Goal: Navigation & Orientation: Find specific page/section

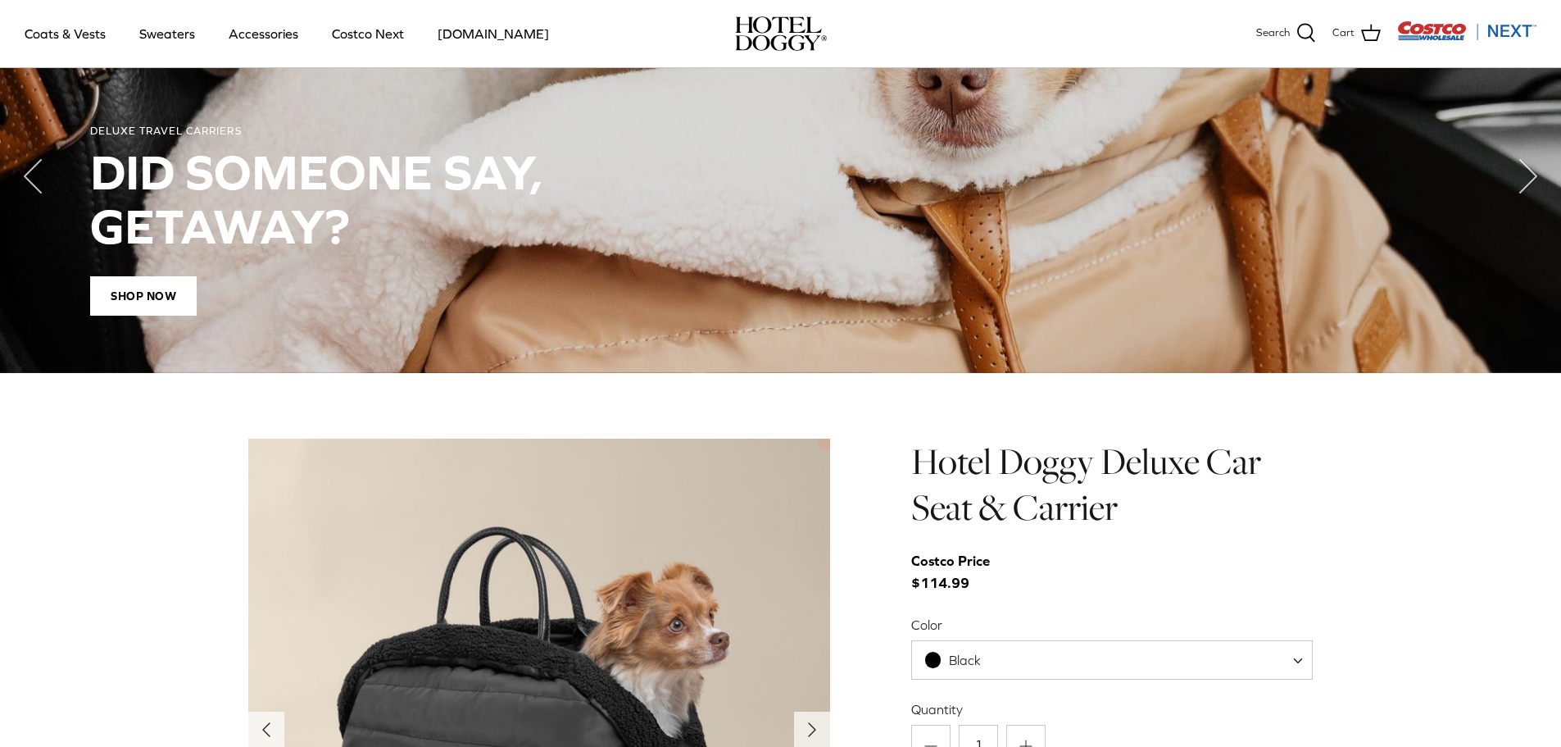
scroll to position [1639, 0]
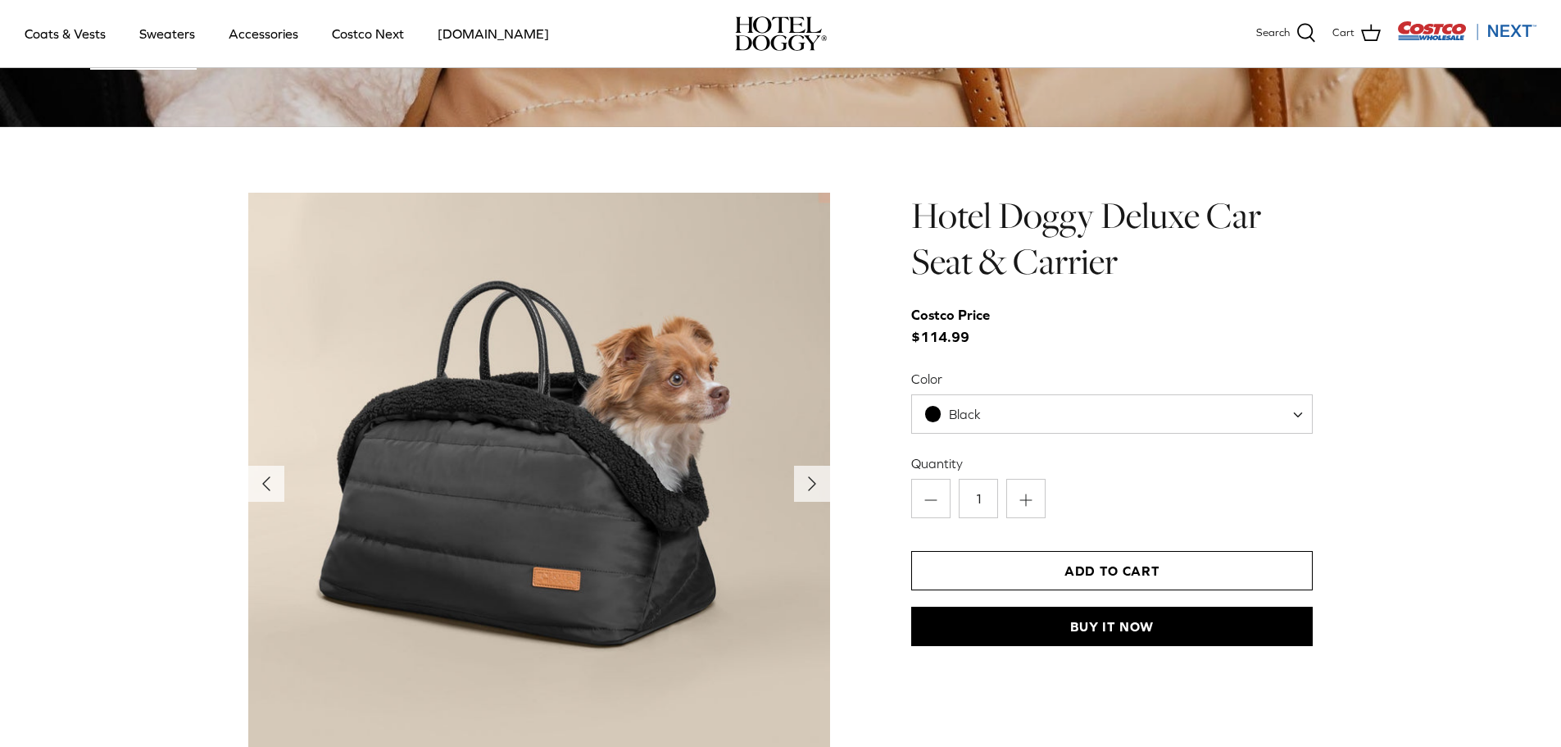
click at [966, 411] on span "Black" at bounding box center [965, 414] width 32 height 15
select select "Tan"
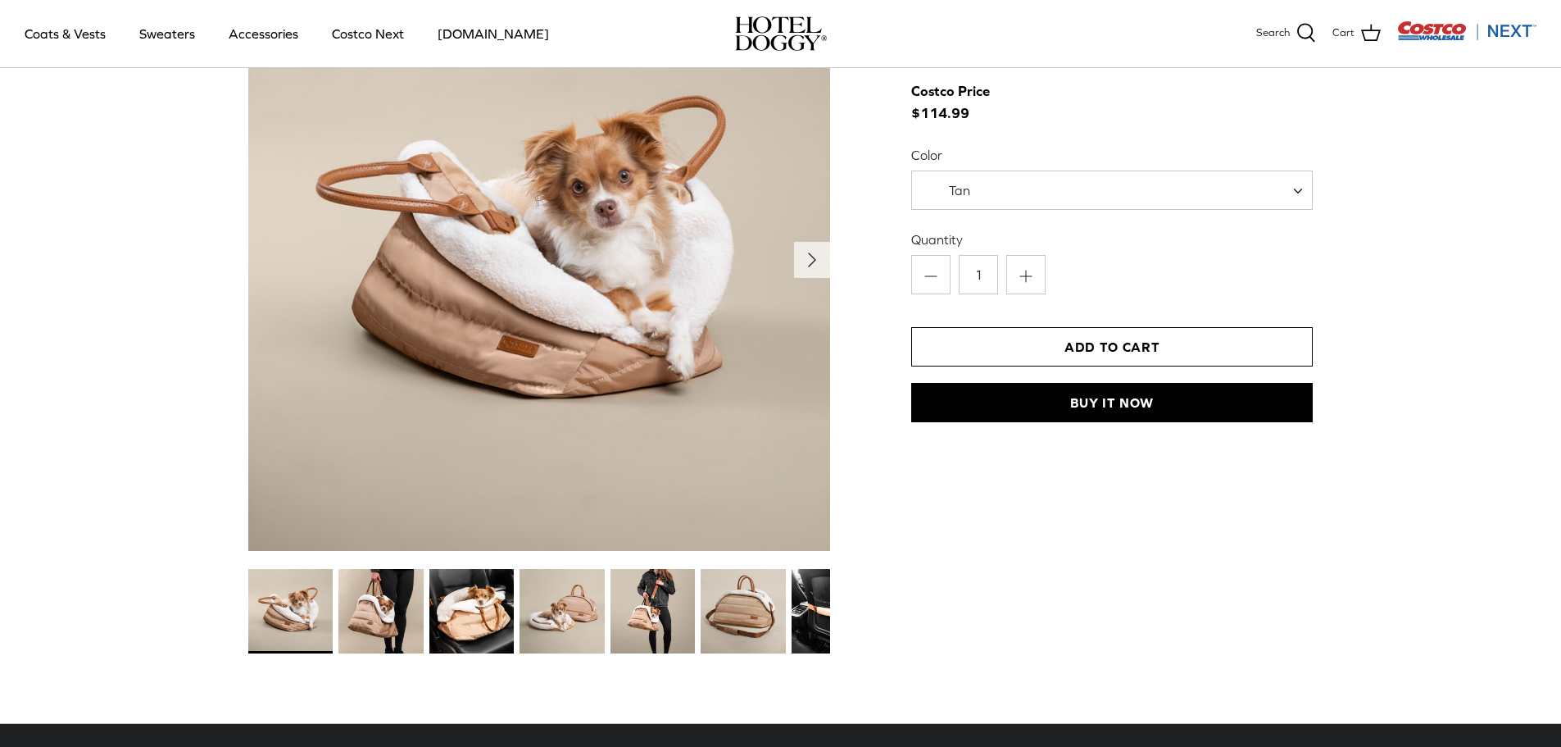
scroll to position [1721, 0]
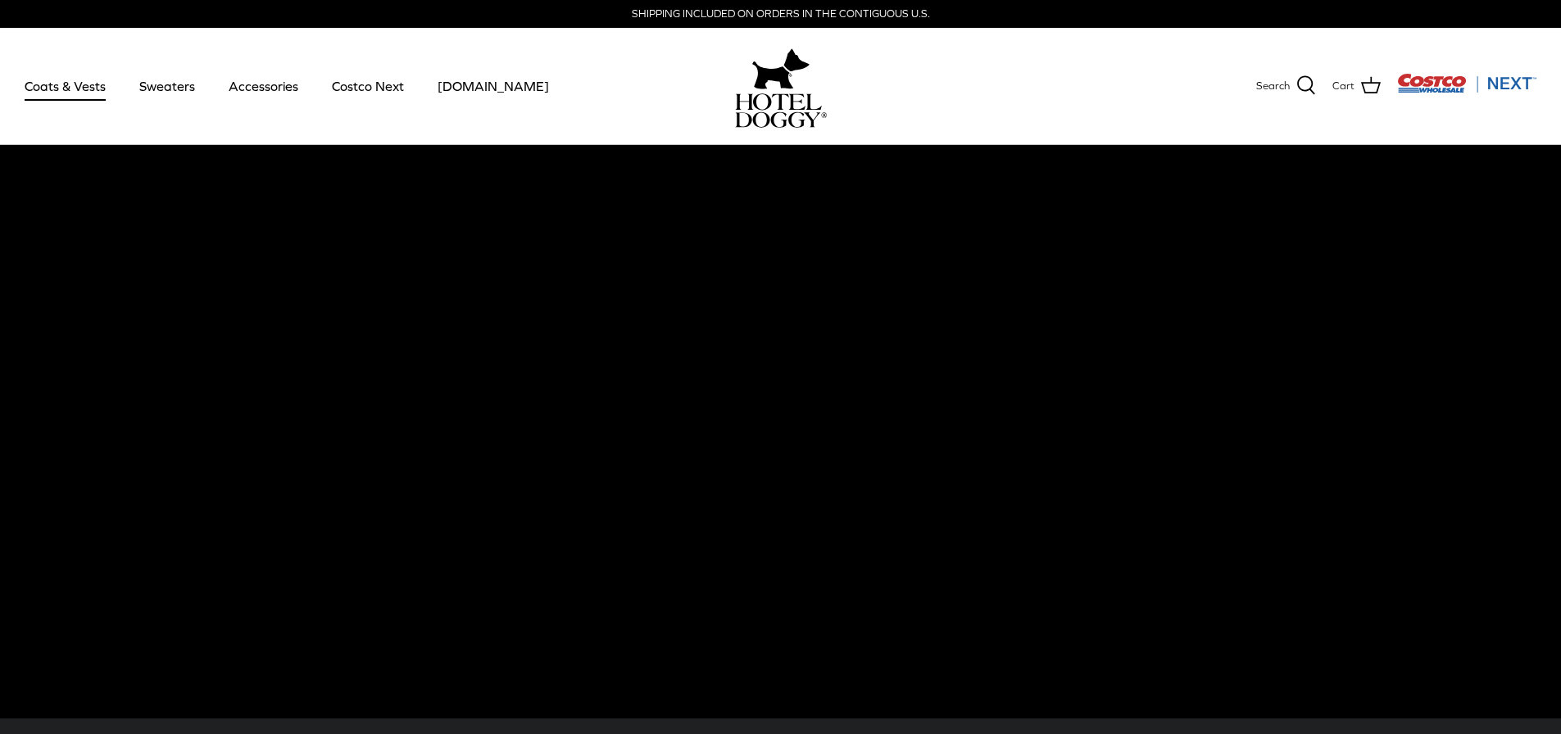
click at [73, 93] on link "Coats & Vests" at bounding box center [65, 86] width 111 height 56
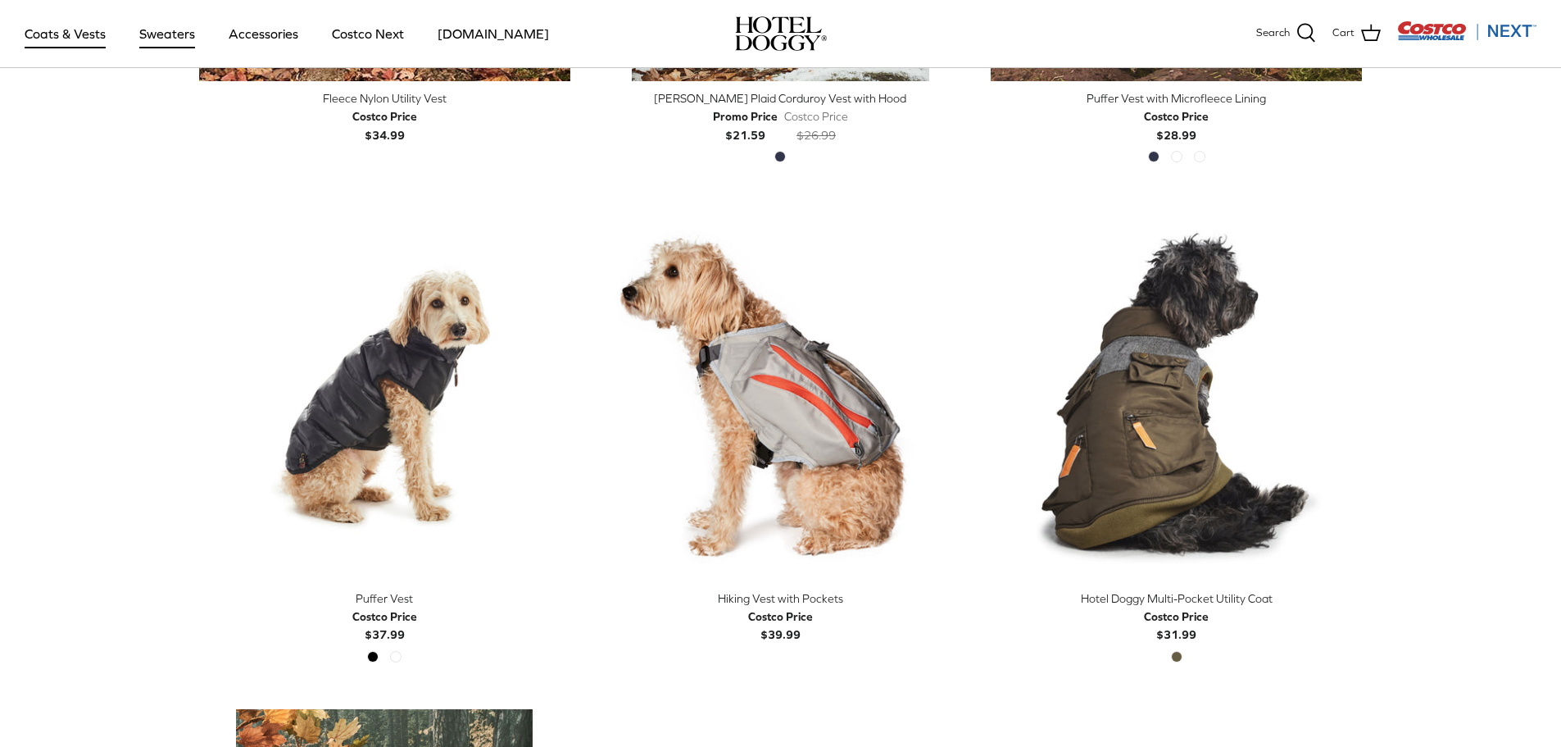
scroll to position [1967, 0]
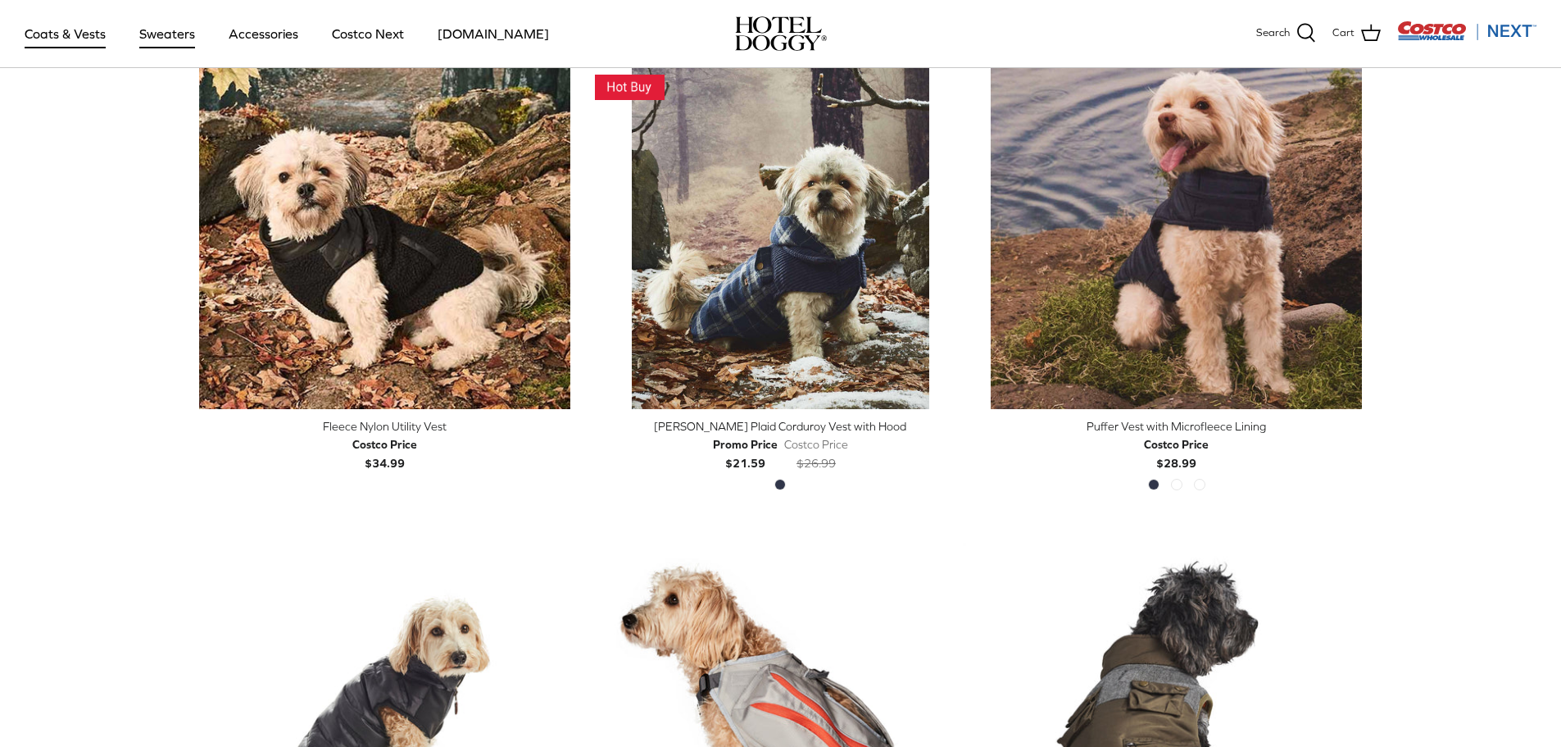
click at [163, 29] on link "Sweaters" at bounding box center [167, 34] width 85 height 56
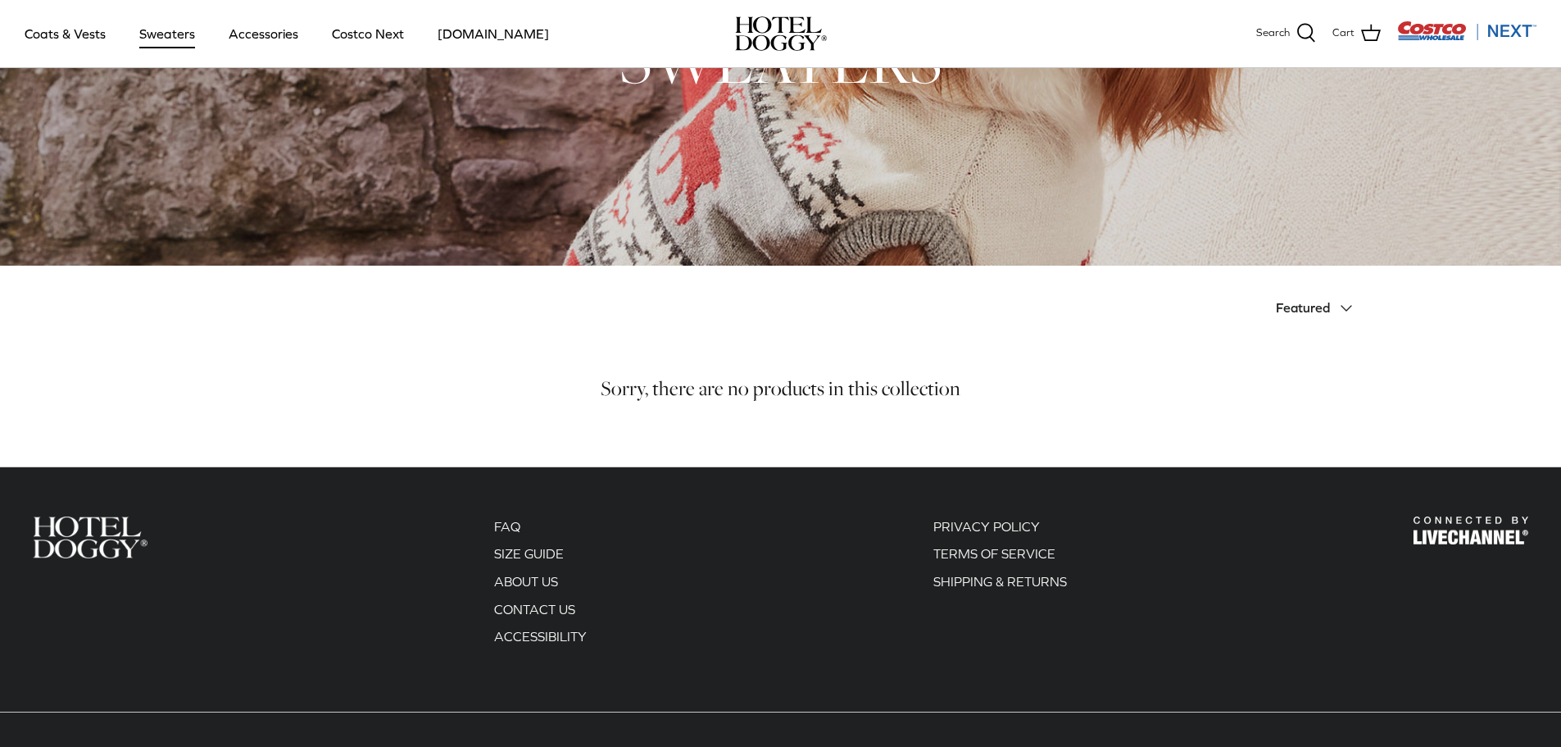
scroll to position [70, 0]
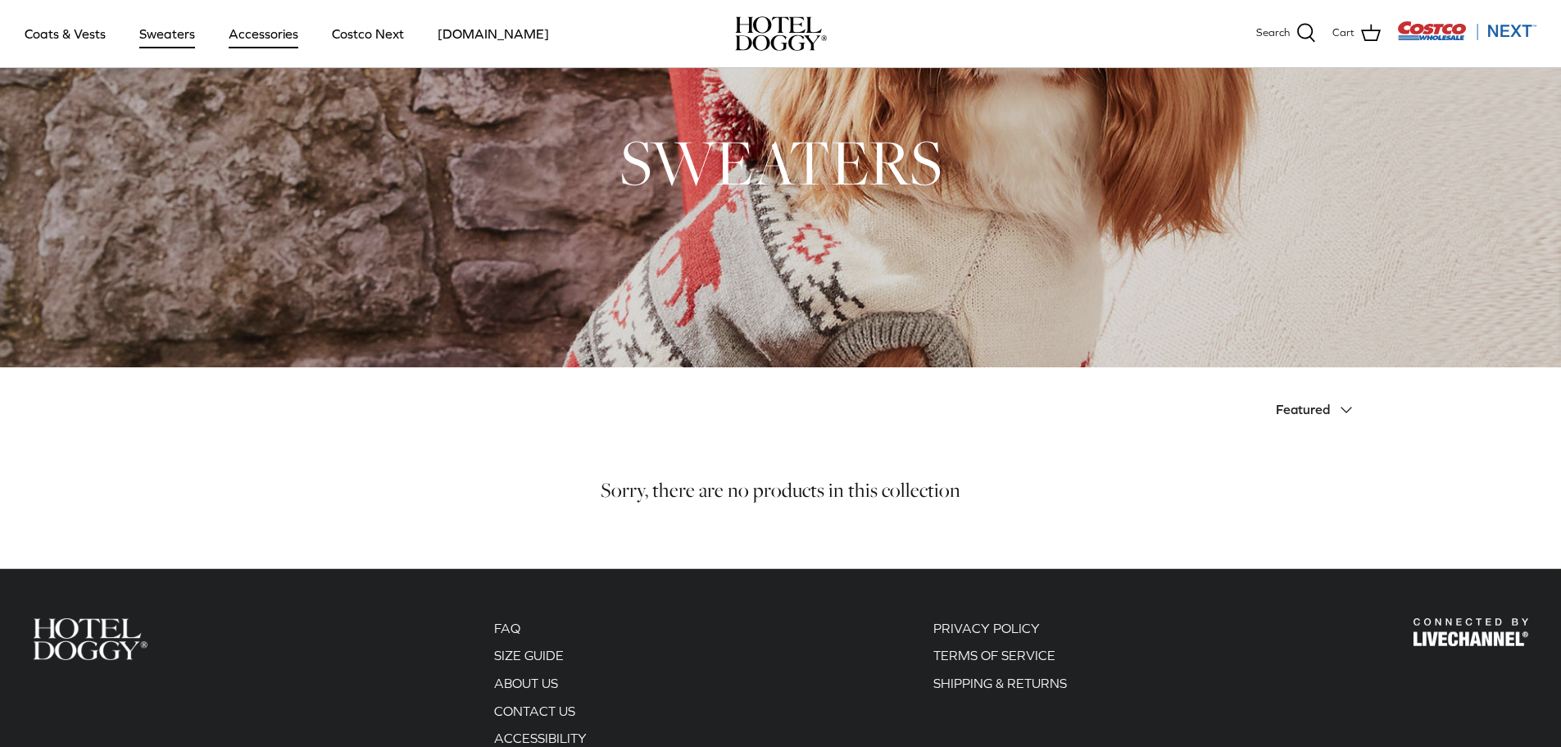
click at [275, 35] on link "Accessories" at bounding box center [263, 34] width 99 height 56
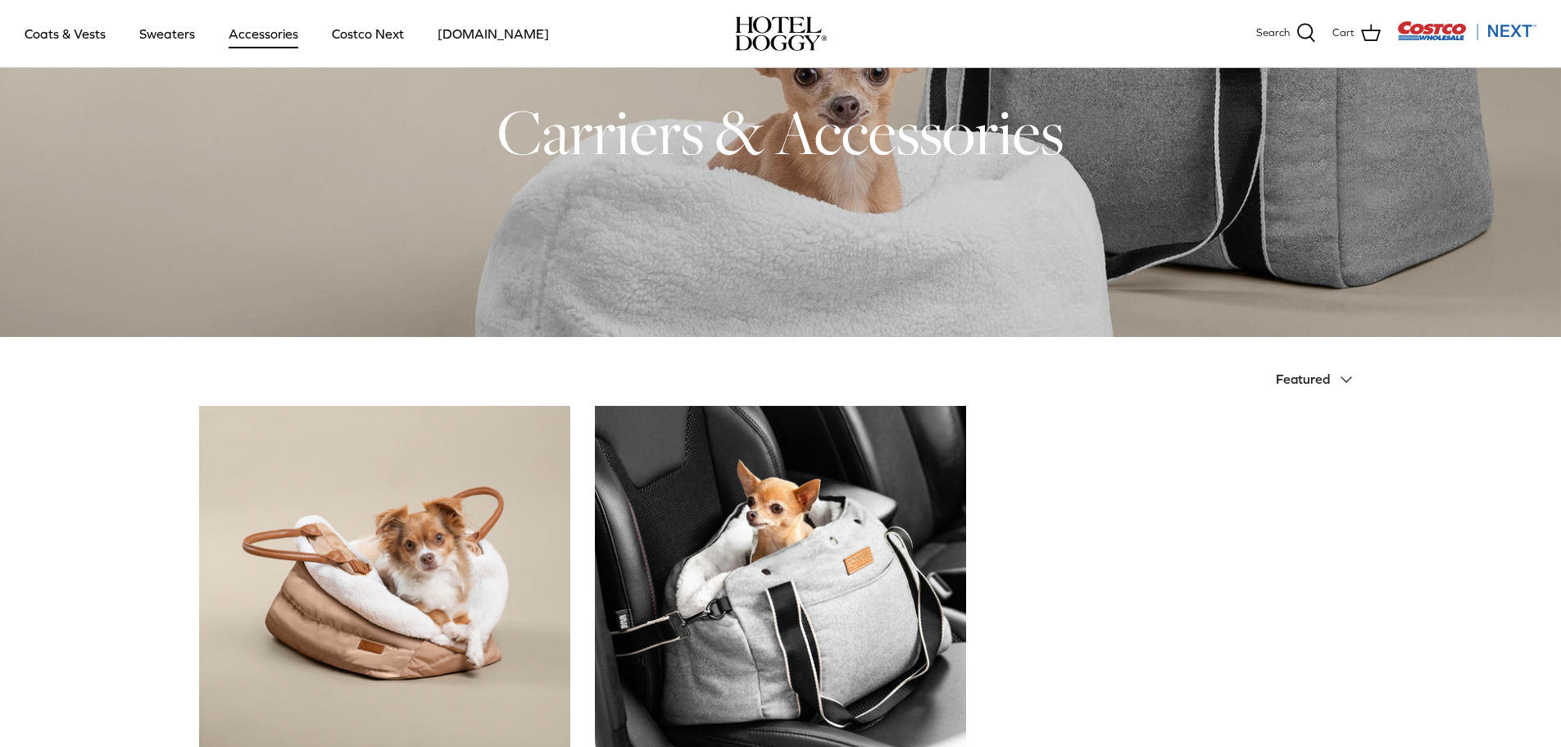
scroll to position [246, 0]
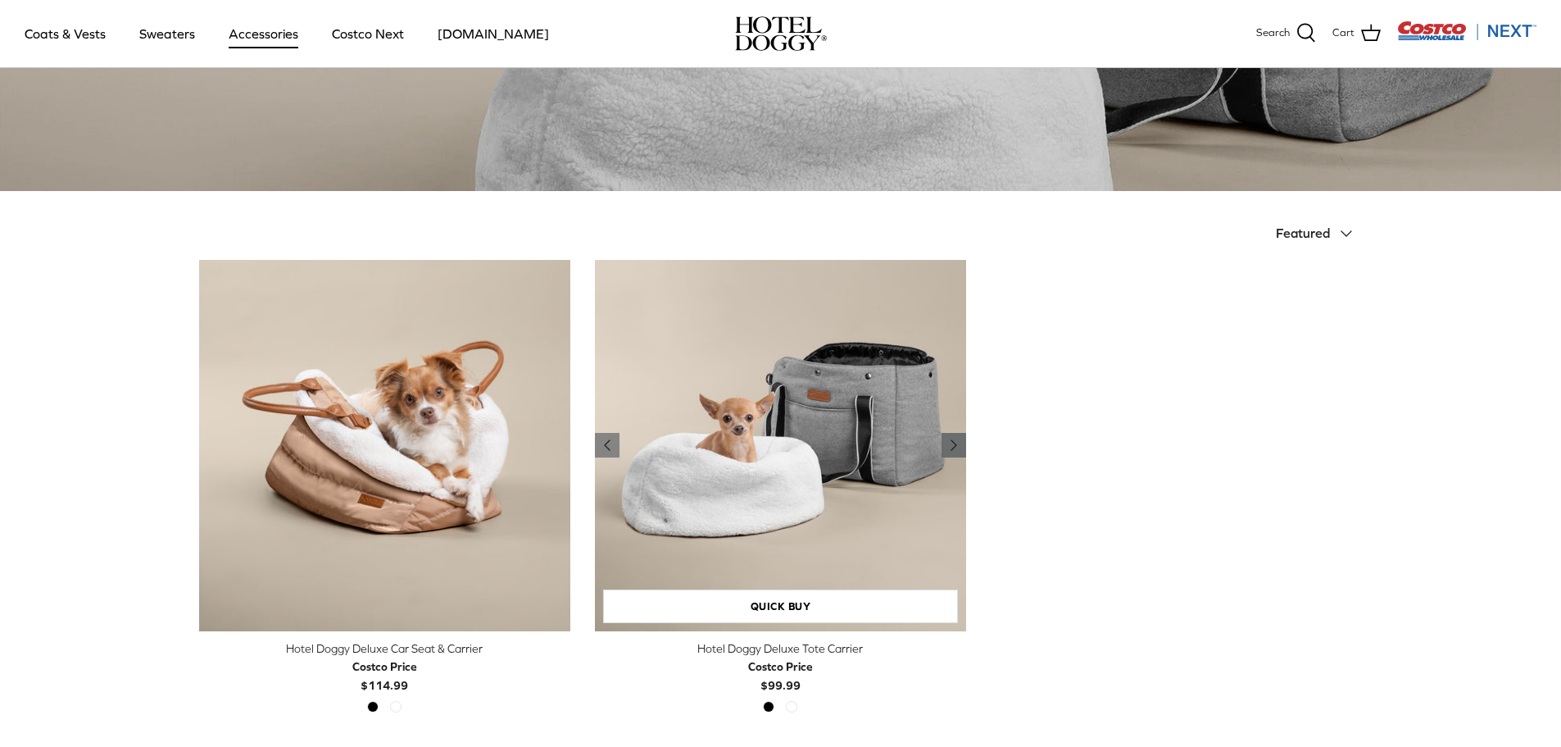
click at [956, 439] on icon "Right" at bounding box center [954, 445] width 20 height 20
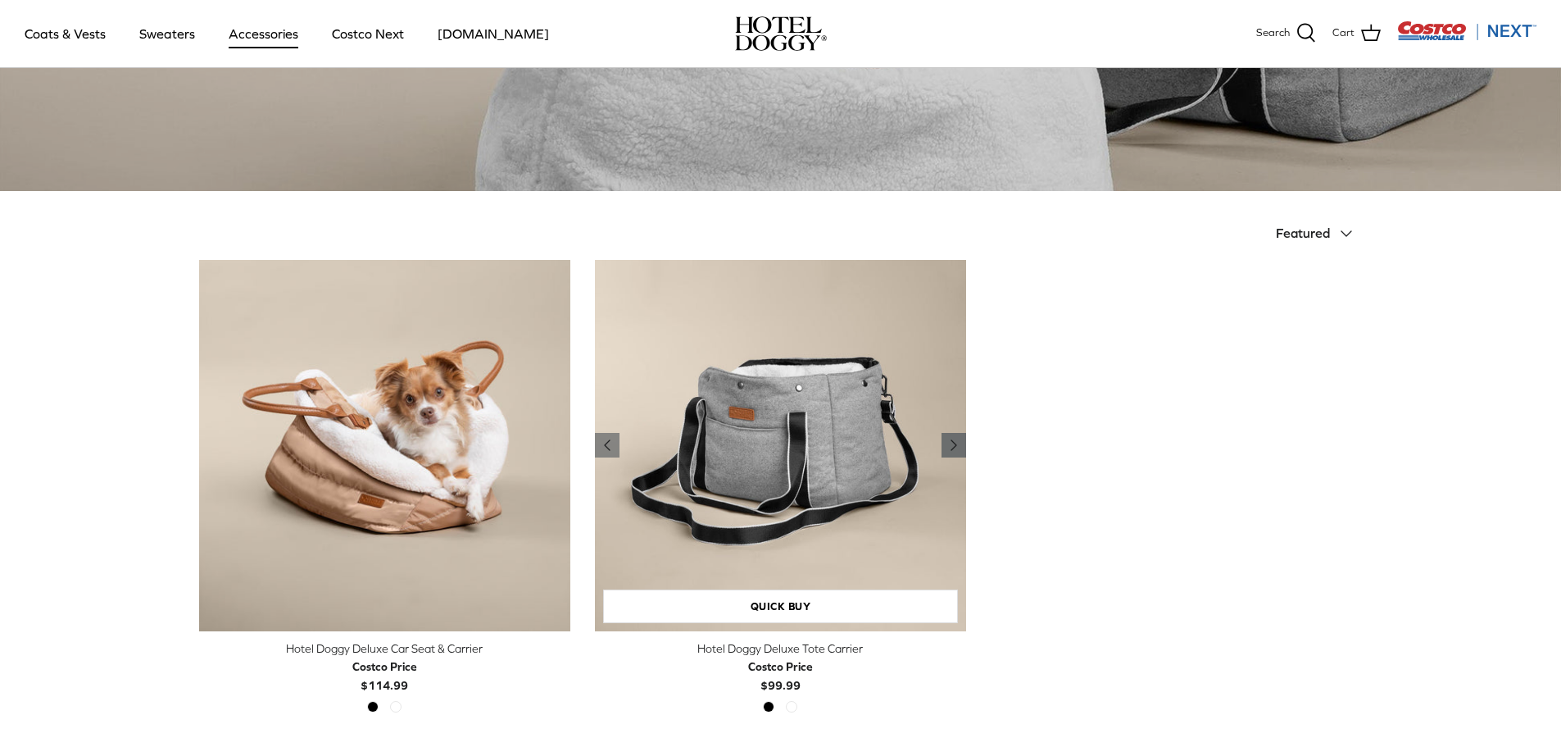
click at [956, 441] on icon "Right" at bounding box center [954, 445] width 20 height 20
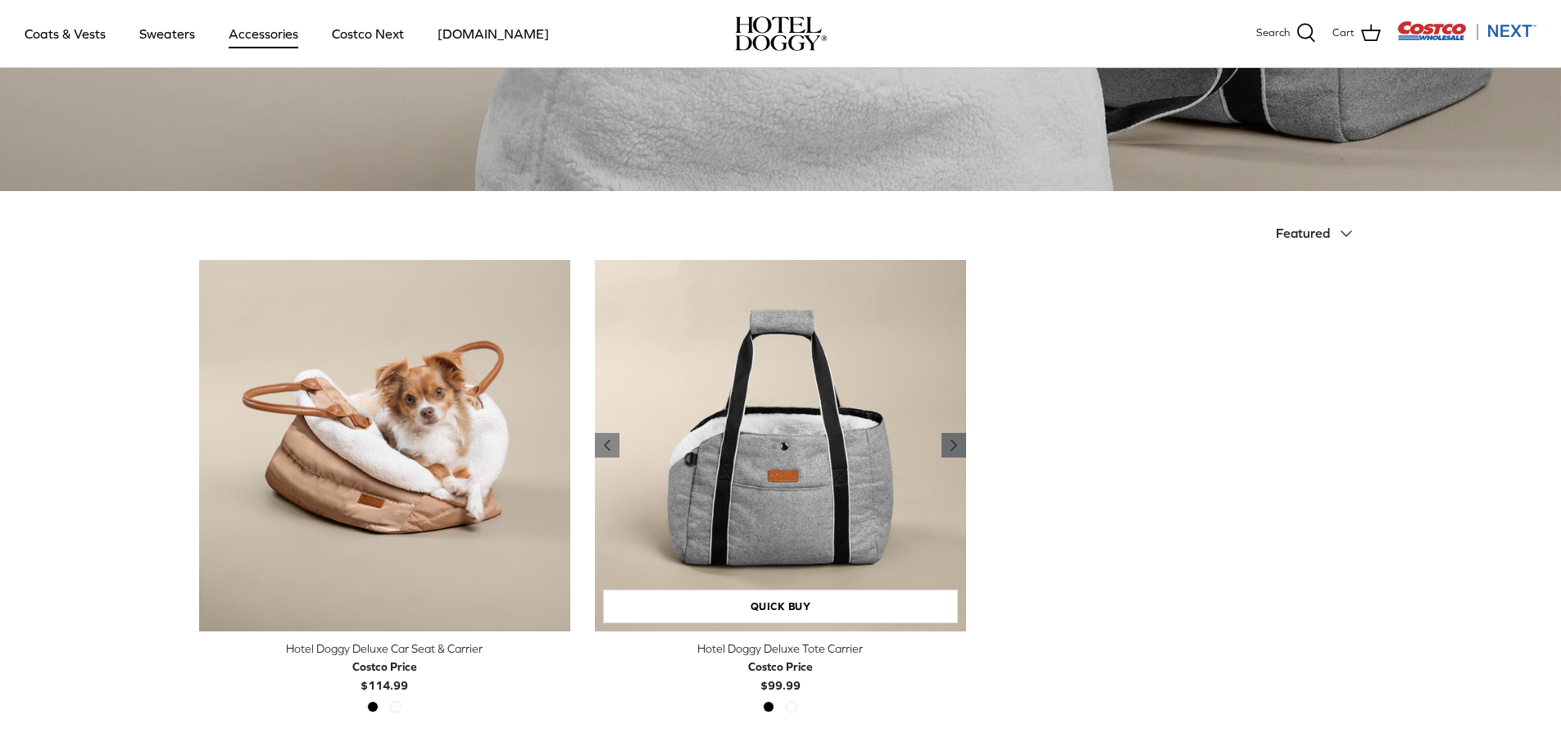
click at [956, 441] on icon "Right" at bounding box center [954, 445] width 20 height 20
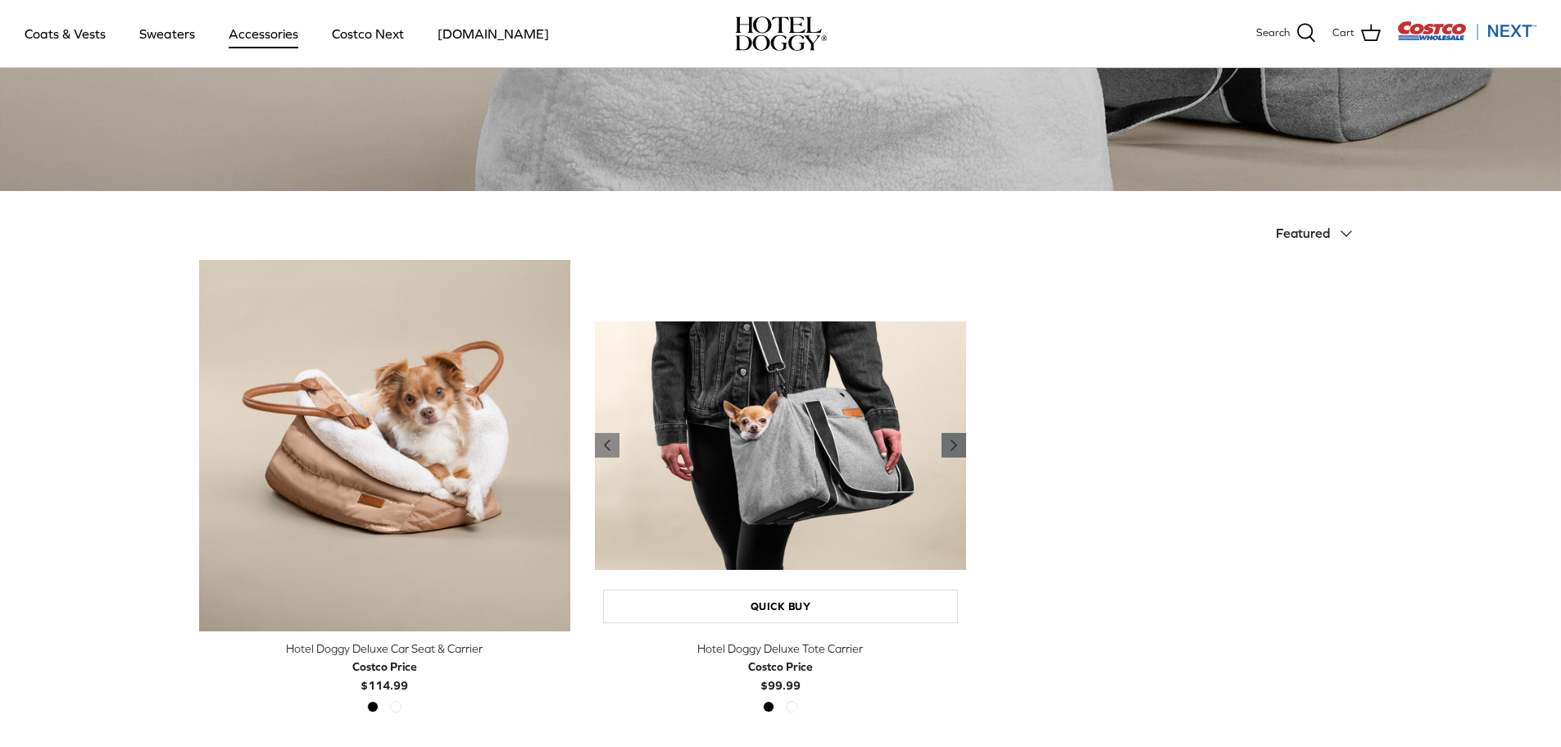
click at [956, 441] on icon "Right" at bounding box center [954, 445] width 20 height 20
click at [365, 34] on link "Costco Next" at bounding box center [368, 34] width 102 height 56
